Goal: Information Seeking & Learning: Learn about a topic

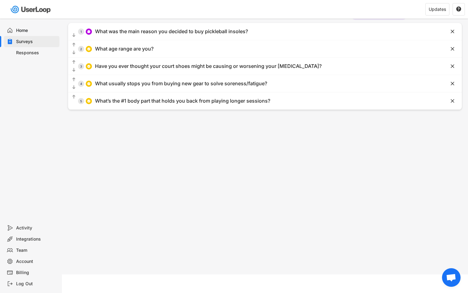
click at [31, 38] on div "Surveys" at bounding box center [31, 41] width 55 height 11
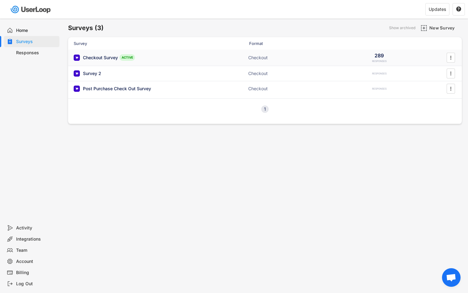
click at [97, 59] on div "Checkout Survey" at bounding box center [100, 57] width 35 height 6
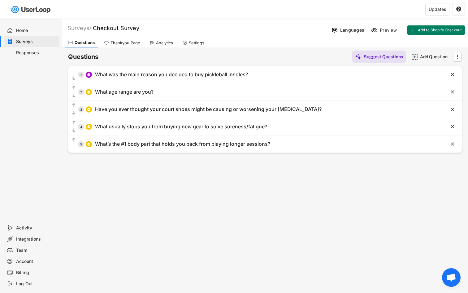
click at [158, 43] on div "Analytics" at bounding box center [164, 42] width 17 height 5
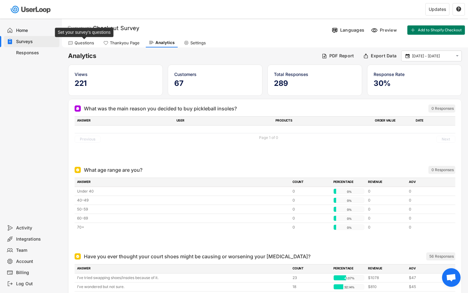
click at [80, 43] on div "Questions" at bounding box center [85, 42] width 20 height 5
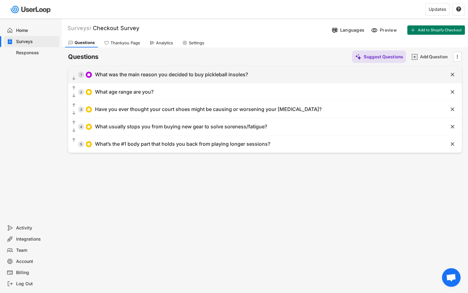
click at [329, 77] on div "  1 What was the main reason you decided to buy pickleball insoles?" at bounding box center [249, 74] width 363 height 14
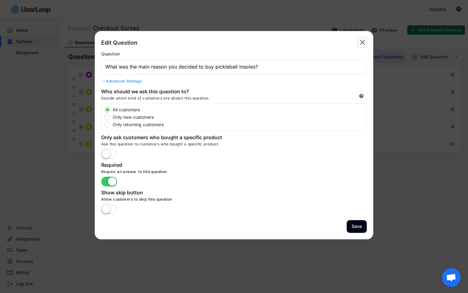
click at [364, 44] on text "" at bounding box center [362, 42] width 5 height 9
